Goal: Task Accomplishment & Management: Use online tool/utility

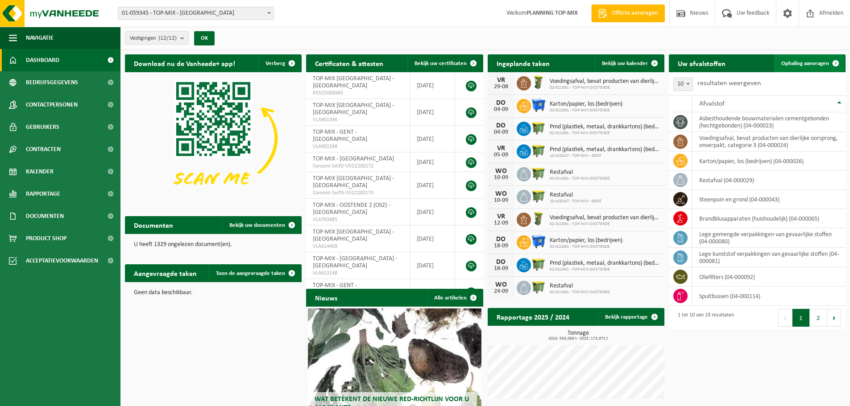
click at [789, 64] on span "Ophaling aanvragen" at bounding box center [805, 64] width 48 height 6
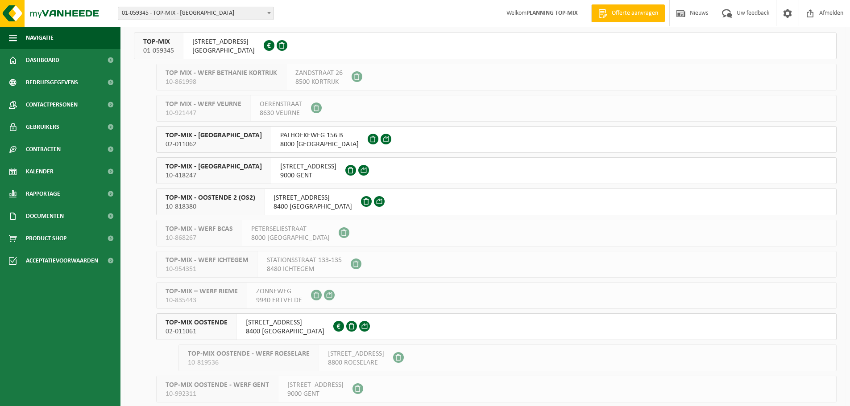
scroll to position [87, 0]
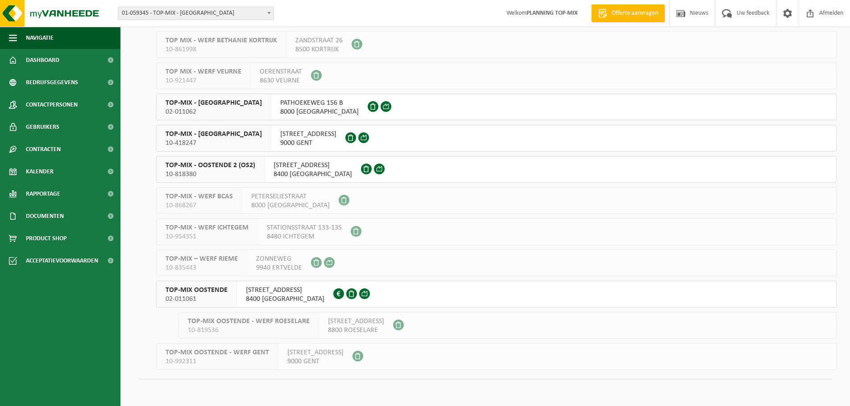
click at [210, 294] on span "TOP-MIX OOSTENDE" at bounding box center [197, 290] width 62 height 9
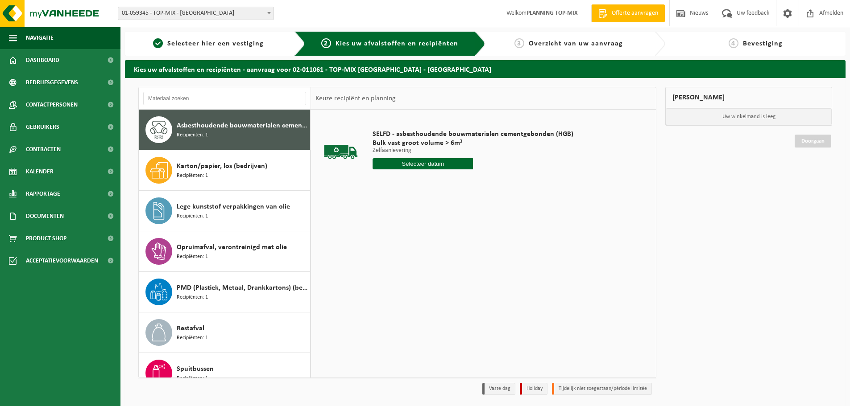
click at [408, 166] on input "text" at bounding box center [423, 163] width 100 height 11
click at [441, 269] on div "29" at bounding box center [444, 272] width 16 height 14
type input "Van 2025-08-29"
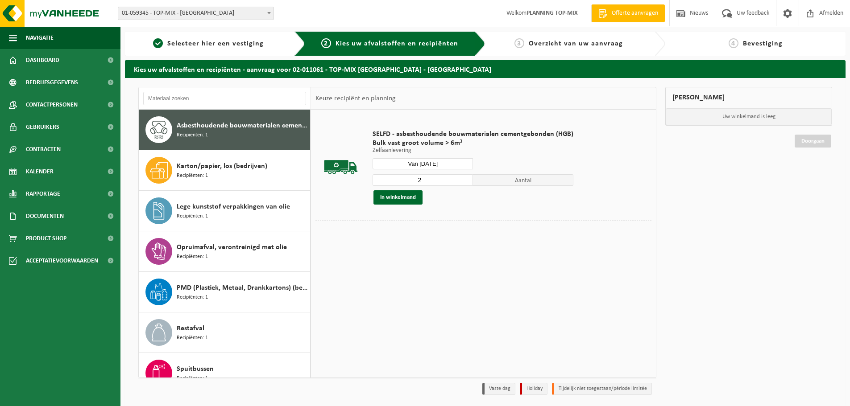
type input "2"
click at [464, 179] on input "2" at bounding box center [423, 180] width 100 height 12
click at [406, 199] on button "In winkelmand" at bounding box center [397, 197] width 49 height 14
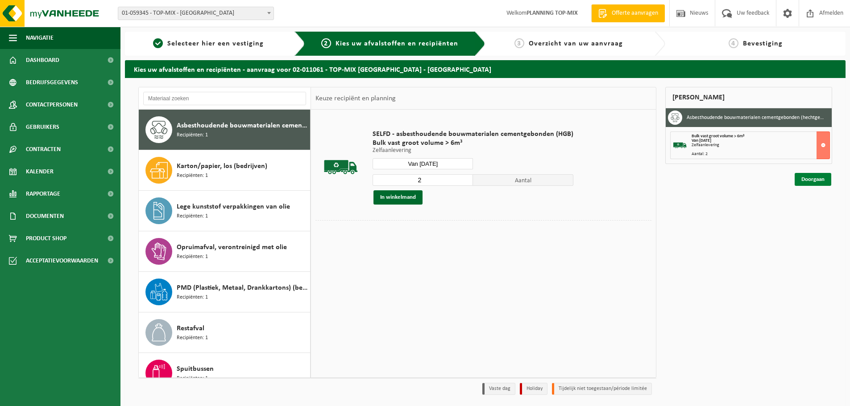
click at [801, 183] on link "Doorgaan" at bounding box center [813, 179] width 37 height 13
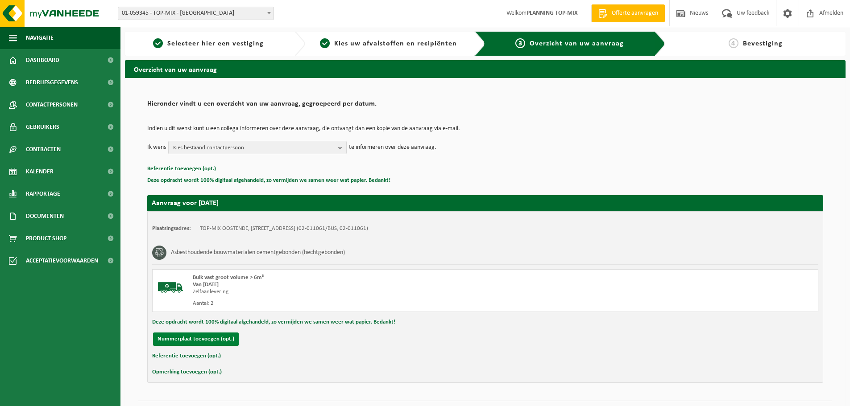
click at [202, 334] on button "Nummerplaat toevoegen (opt.)" at bounding box center [196, 339] width 86 height 13
click at [242, 341] on input "text" at bounding box center [292, 339] width 201 height 13
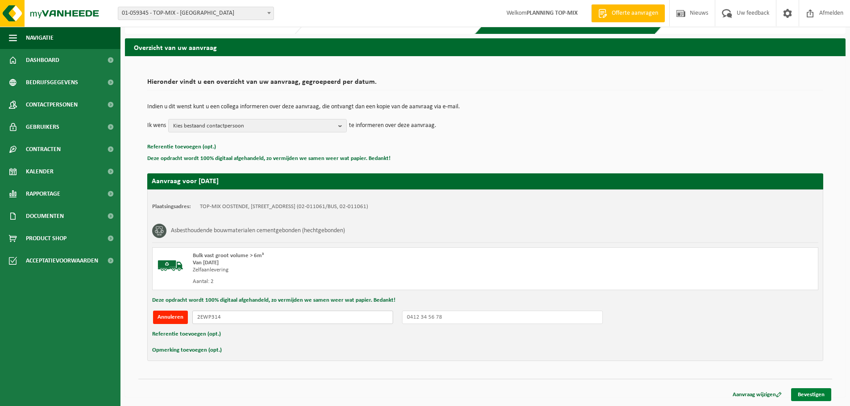
type input "2EWP314"
click at [812, 395] on link "Bevestigen" at bounding box center [811, 395] width 40 height 13
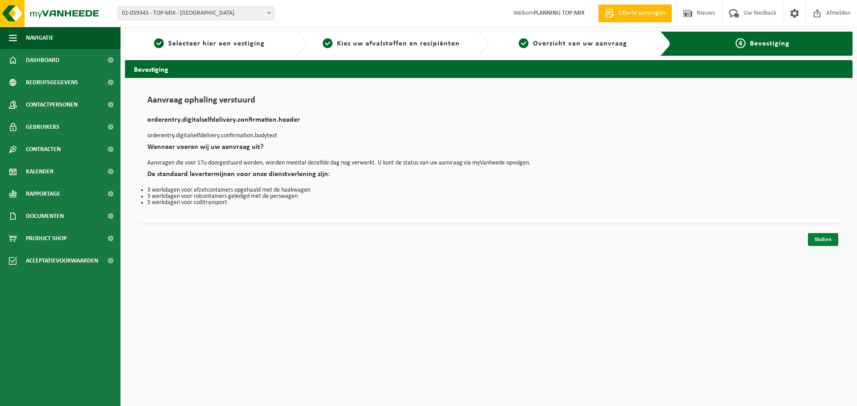
click at [819, 240] on link "Sluiten" at bounding box center [822, 239] width 30 height 13
